Goal: Task Accomplishment & Management: Use online tool/utility

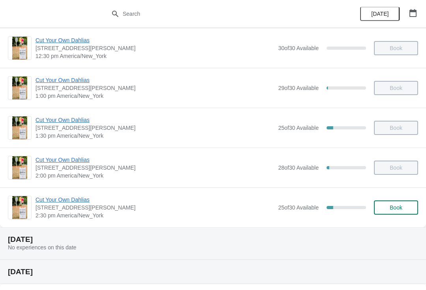
scroll to position [324, 0]
click at [78, 201] on span "Cut Your Own Dahlias" at bounding box center [154, 199] width 239 height 8
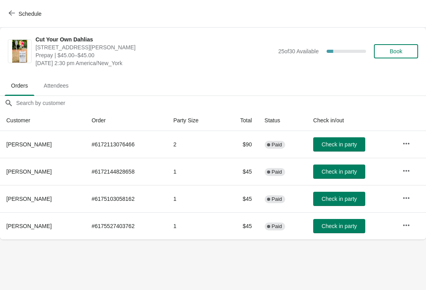
click at [337, 229] on span "Check in party" at bounding box center [338, 226] width 35 height 6
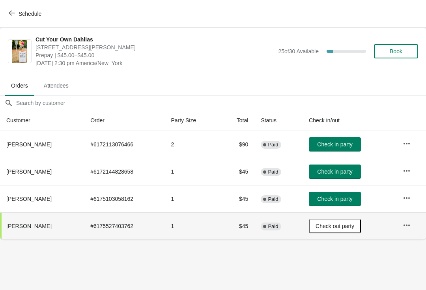
click at [19, 8] on button "Schedule" at bounding box center [26, 14] width 44 height 14
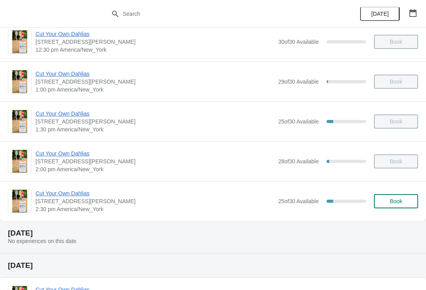
scroll to position [330, 0]
click at [74, 195] on span "Cut Your Own Dahlias" at bounding box center [154, 193] width 239 height 8
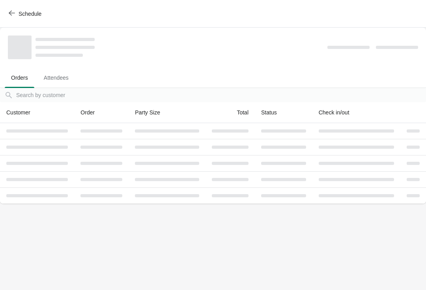
scroll to position [0, 0]
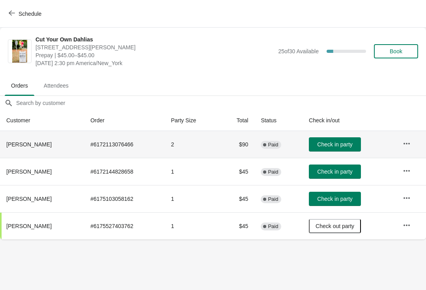
click at [338, 144] on span "Check in party" at bounding box center [334, 144] width 35 height 6
click at [339, 177] on button "Check in party" at bounding box center [335, 171] width 52 height 14
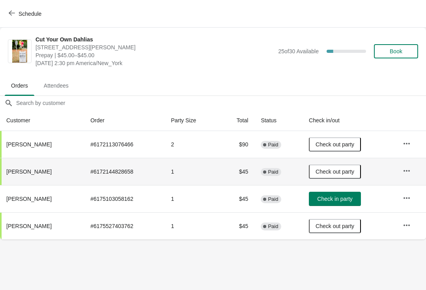
click at [404, 19] on div "Schedule" at bounding box center [213, 14] width 426 height 28
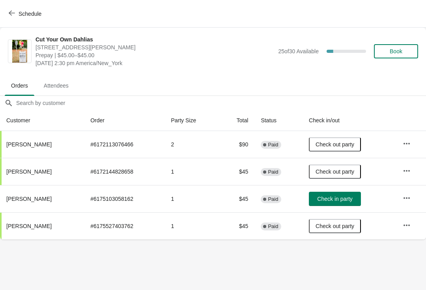
click at [112, 195] on td "# 6175103058162" at bounding box center [124, 198] width 80 height 27
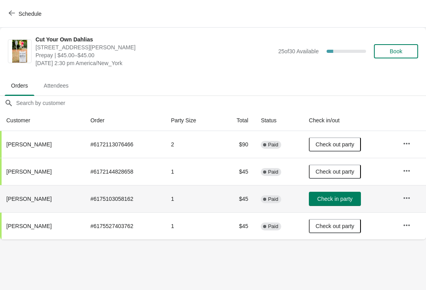
click at [332, 201] on span "Check in party" at bounding box center [334, 199] width 35 height 6
